Goal: Information Seeking & Learning: Learn about a topic

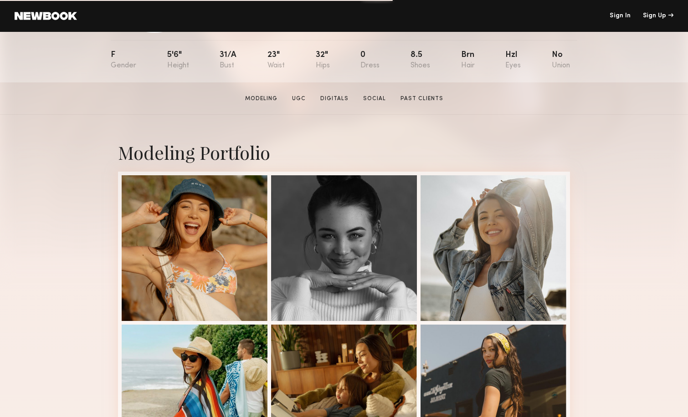
scroll to position [130, 0]
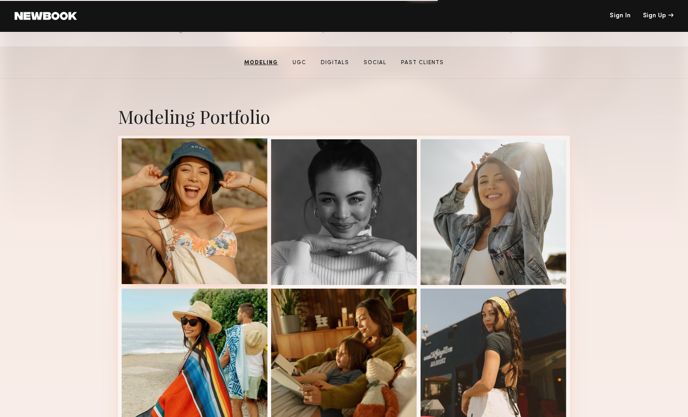
click at [250, 197] on div at bounding box center [195, 211] width 146 height 146
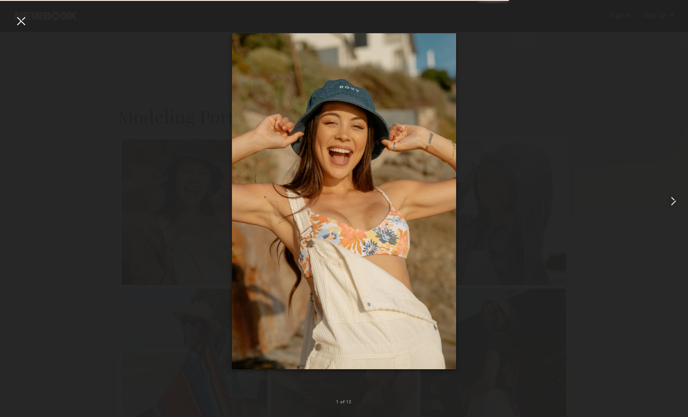
click at [673, 204] on common-icon at bounding box center [673, 201] width 15 height 15
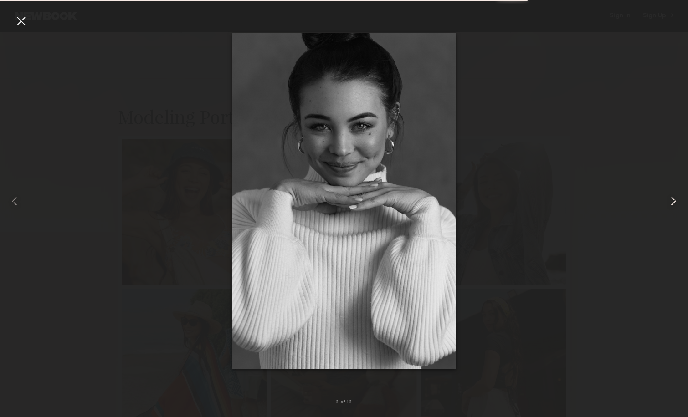
click at [673, 204] on common-icon at bounding box center [673, 201] width 15 height 15
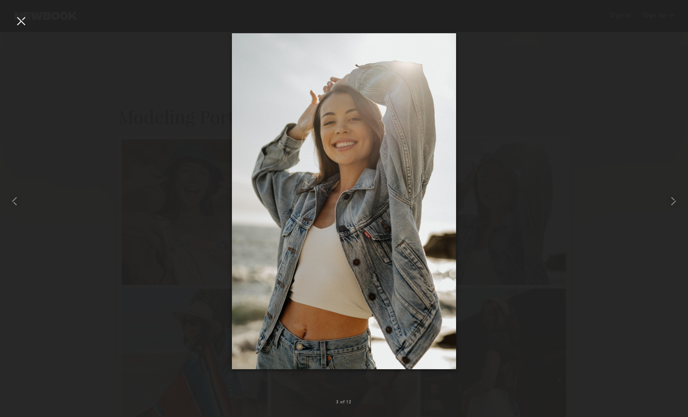
click at [580, 118] on div at bounding box center [344, 201] width 688 height 373
click at [20, 22] on div at bounding box center [21, 21] width 15 height 15
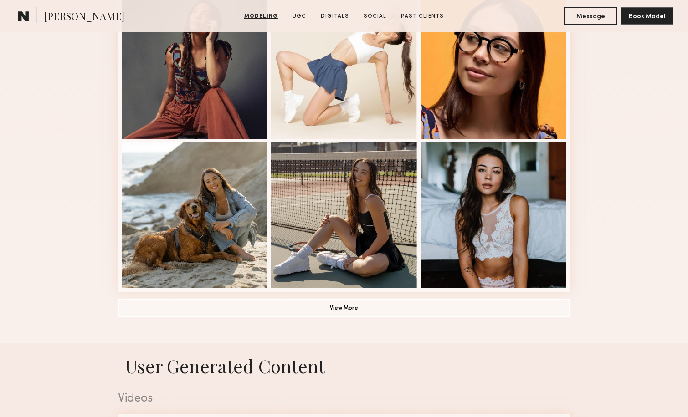
scroll to position [577, 0]
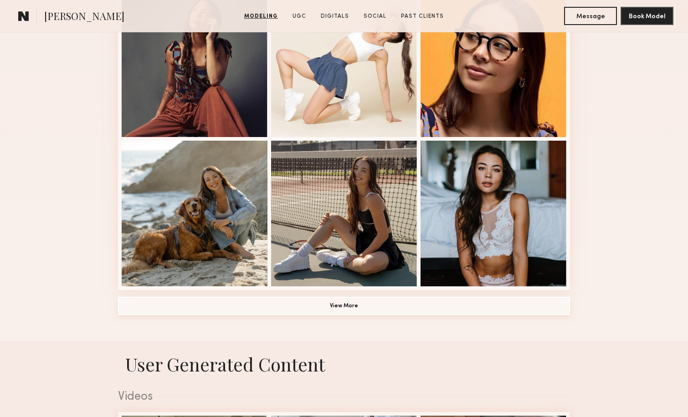
click at [342, 303] on button "View More" at bounding box center [344, 306] width 452 height 18
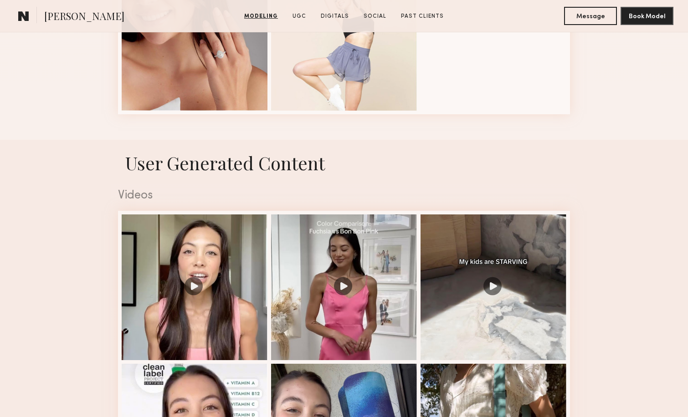
scroll to position [1411, 0]
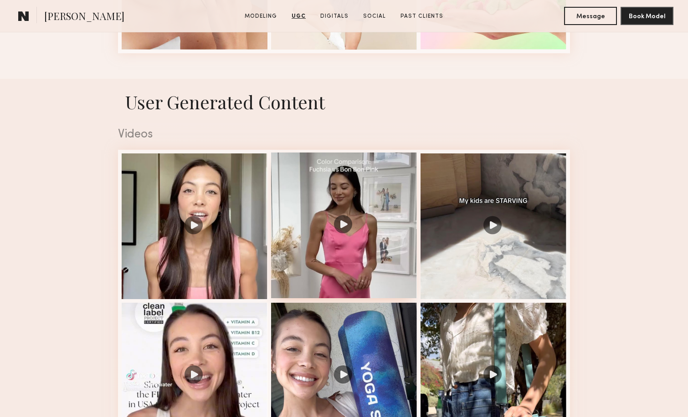
click at [347, 220] on div at bounding box center [344, 226] width 146 height 146
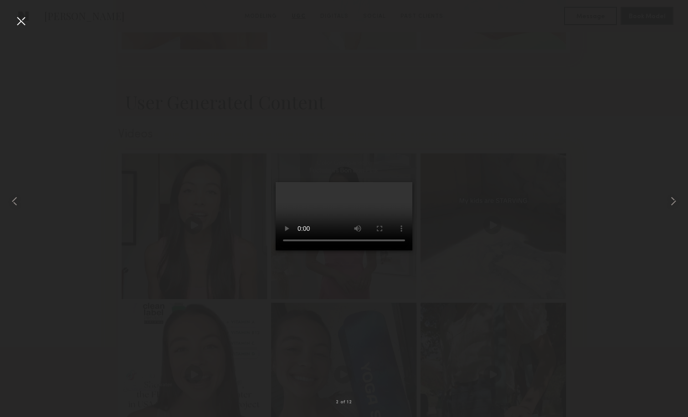
click at [517, 101] on div at bounding box center [344, 201] width 688 height 373
click at [19, 21] on div at bounding box center [21, 21] width 15 height 15
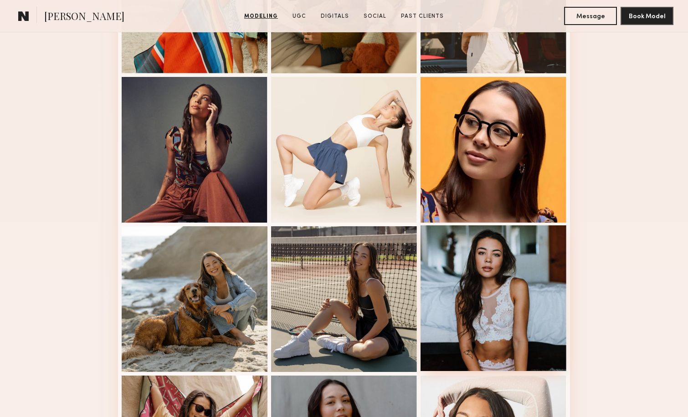
scroll to position [490, 0]
click at [517, 276] on div at bounding box center [493, 299] width 146 height 146
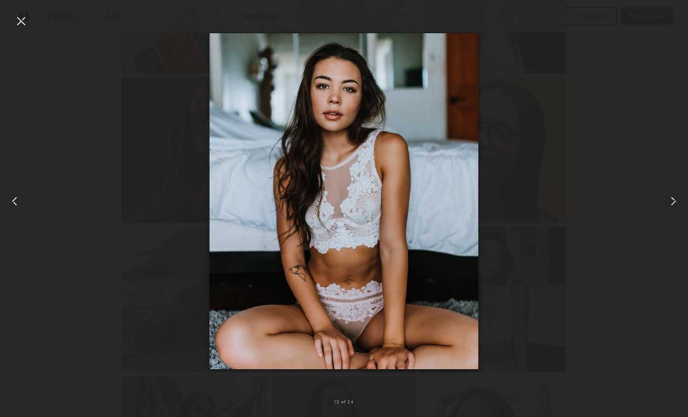
click at [15, 199] on common-icon at bounding box center [14, 201] width 15 height 15
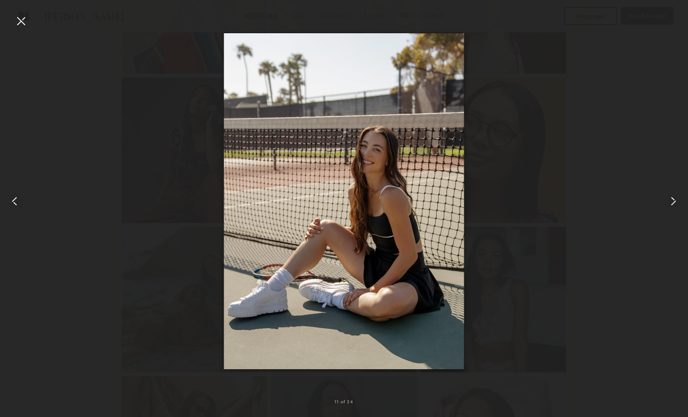
click at [15, 199] on common-icon at bounding box center [14, 201] width 15 height 15
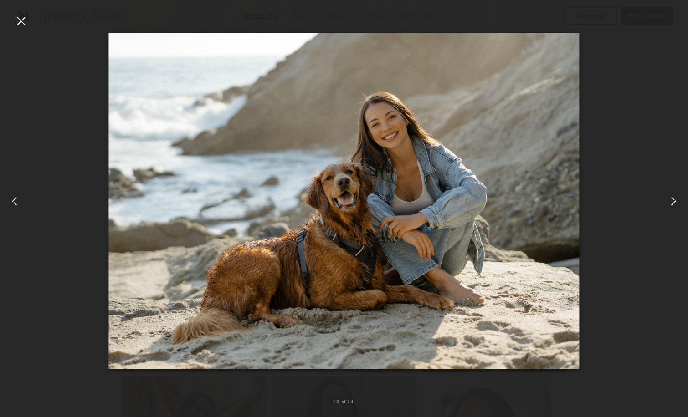
click at [21, 21] on div at bounding box center [21, 21] width 15 height 15
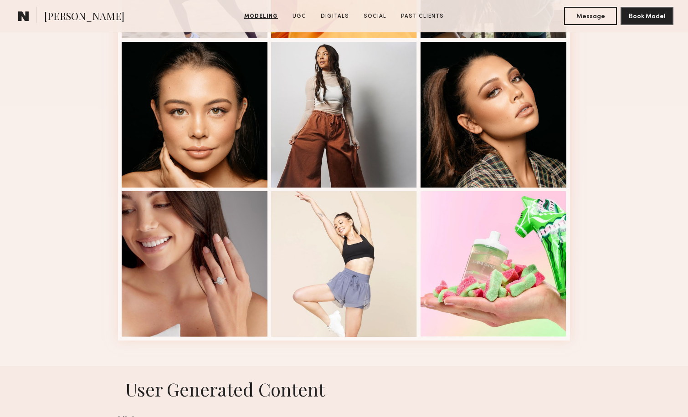
scroll to position [1126, 0]
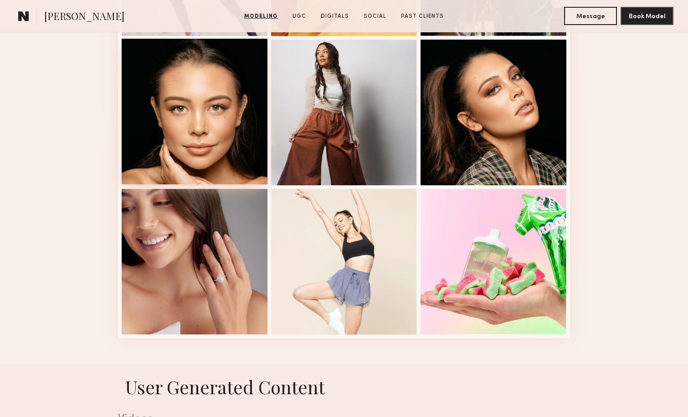
click at [236, 96] on div at bounding box center [195, 112] width 146 height 146
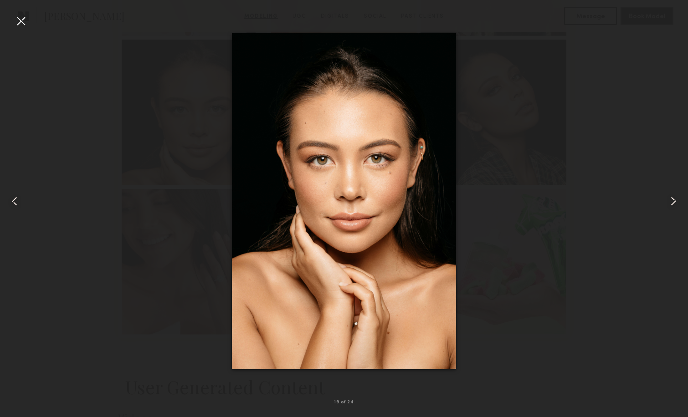
click at [19, 18] on div at bounding box center [21, 21] width 15 height 15
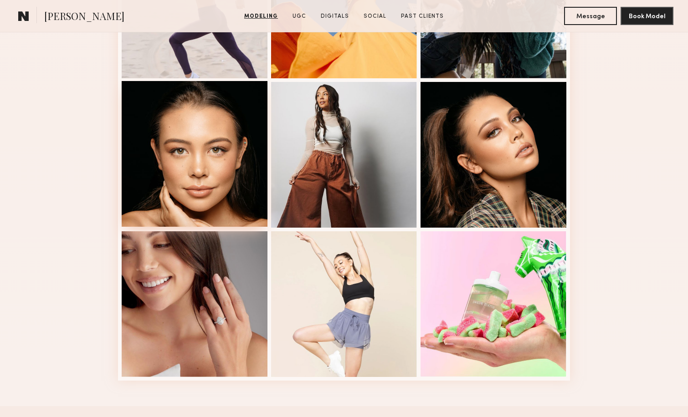
scroll to position [1083, 0]
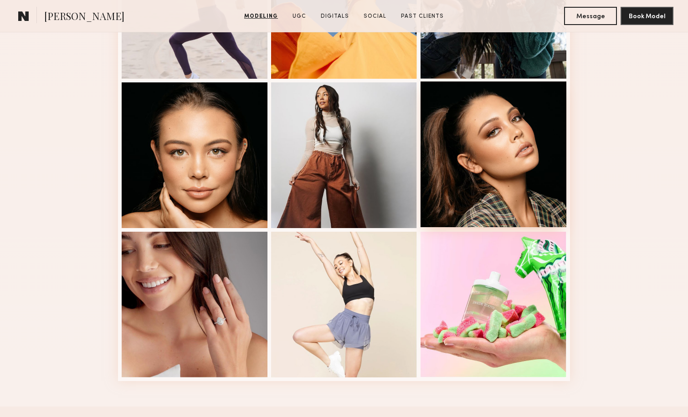
click at [533, 138] on div at bounding box center [493, 155] width 146 height 146
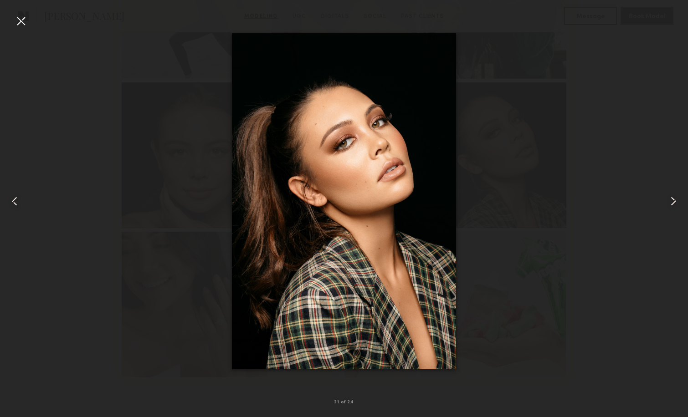
click at [85, 174] on div at bounding box center [344, 201] width 688 height 373
click at [126, 146] on div at bounding box center [344, 201] width 688 height 373
click at [25, 20] on div at bounding box center [21, 21] width 15 height 15
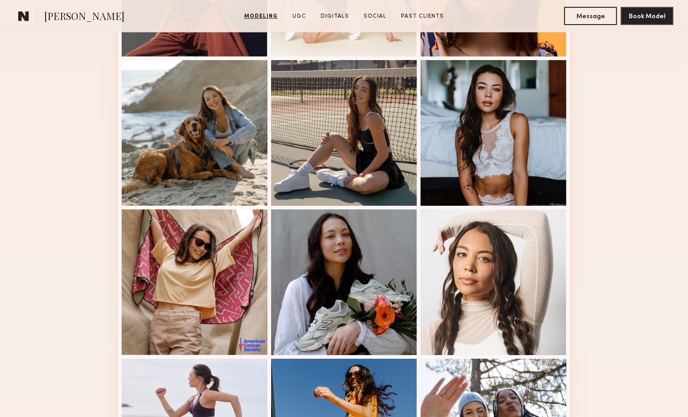
scroll to position [656, 0]
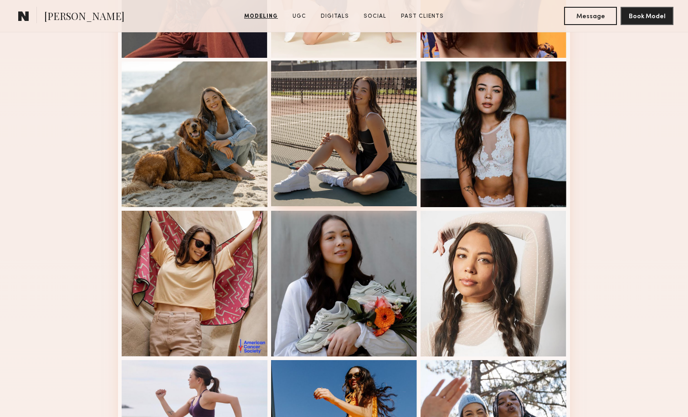
click at [382, 135] on div at bounding box center [344, 134] width 146 height 146
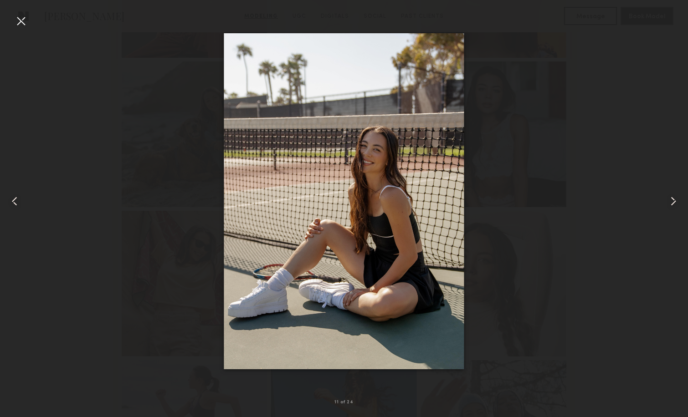
click at [24, 22] on div at bounding box center [21, 21] width 15 height 15
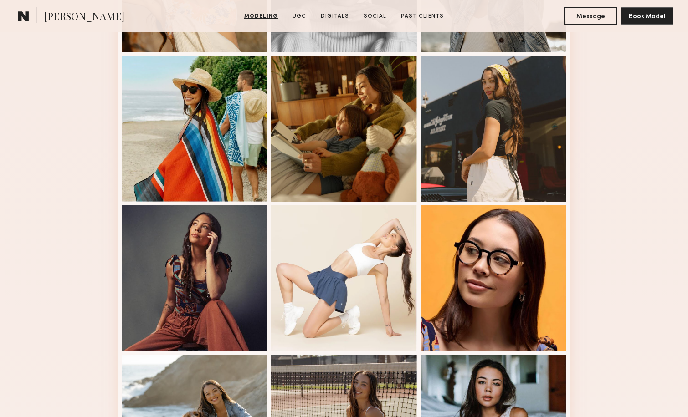
scroll to position [352, 0]
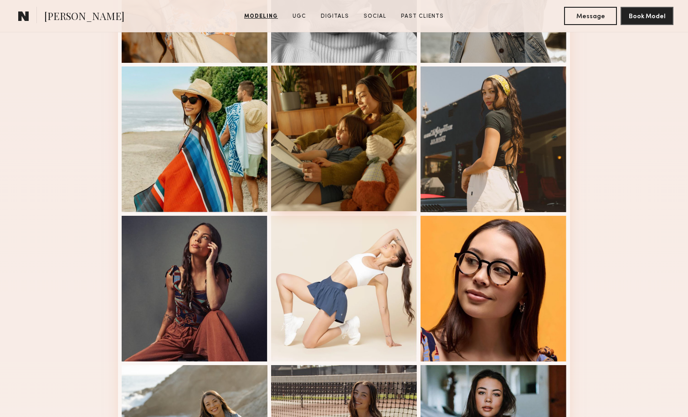
click at [400, 155] on div at bounding box center [344, 139] width 146 height 146
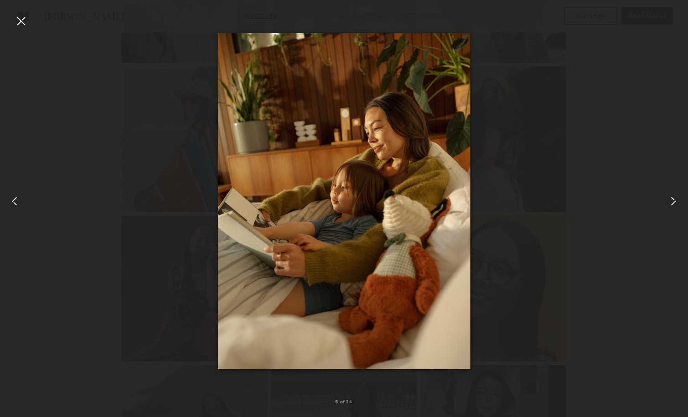
click at [20, 21] on div at bounding box center [21, 21] width 15 height 15
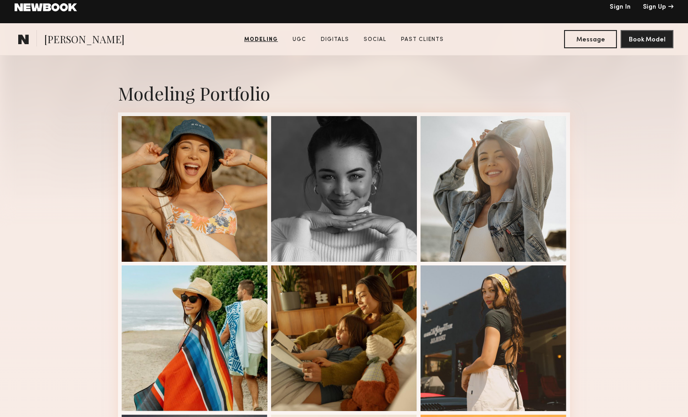
scroll to position [0, 0]
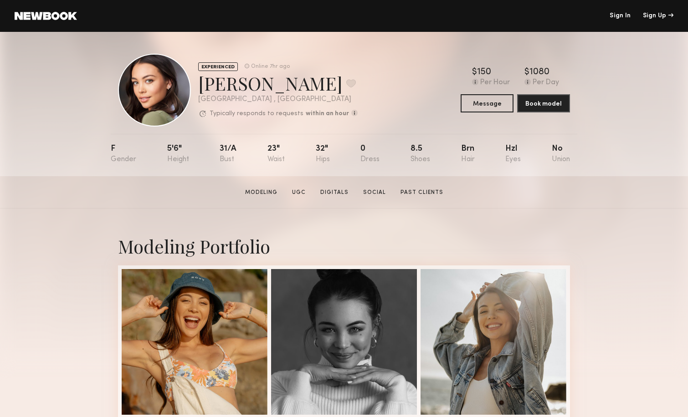
click at [166, 94] on div at bounding box center [154, 90] width 73 height 73
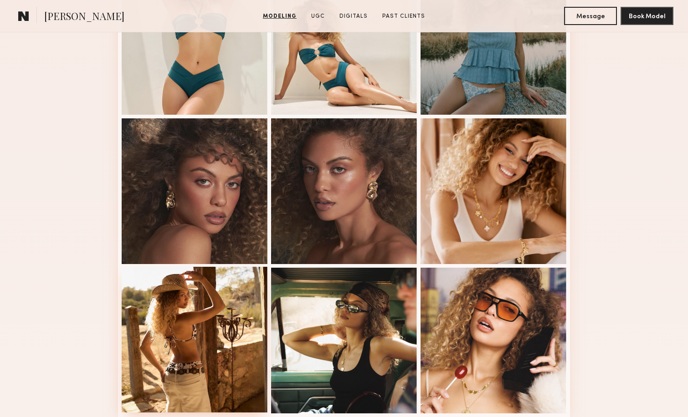
scroll to position [445, 0]
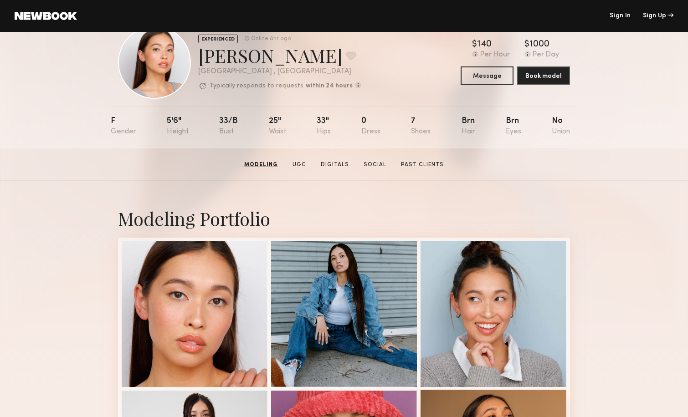
scroll to position [26, 0]
